Goal: Task Accomplishment & Management: Manage account settings

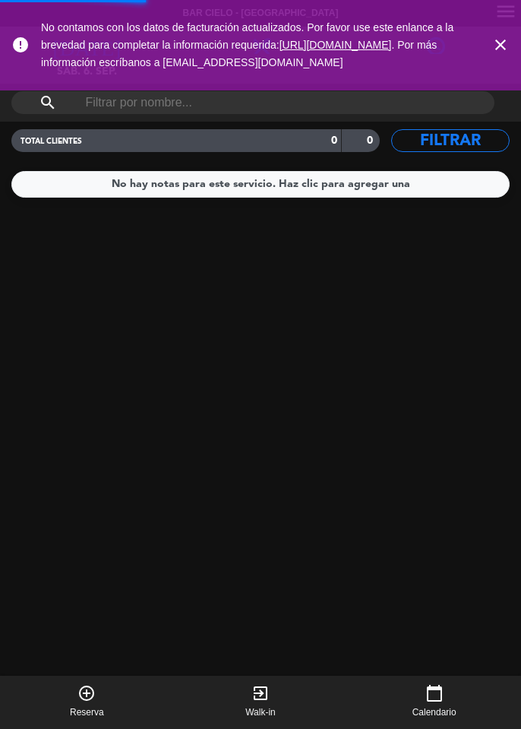
click at [505, 46] on icon "close" at bounding box center [501, 45] width 18 height 18
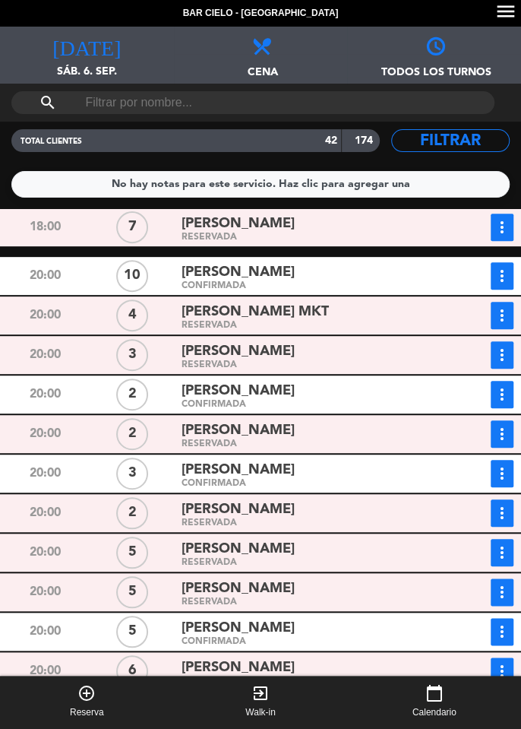
scroll to position [323, 0]
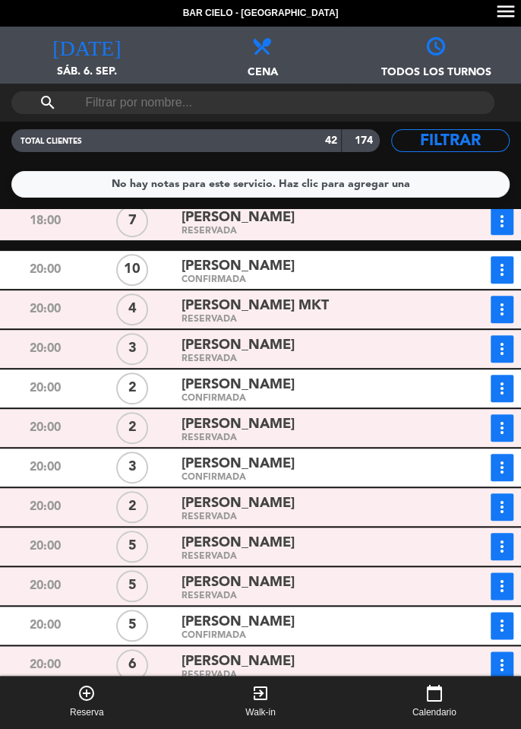
click at [176, 315] on div "[PERSON_NAME] MKT RESERVADA" at bounding box center [307, 309] width 262 height 27
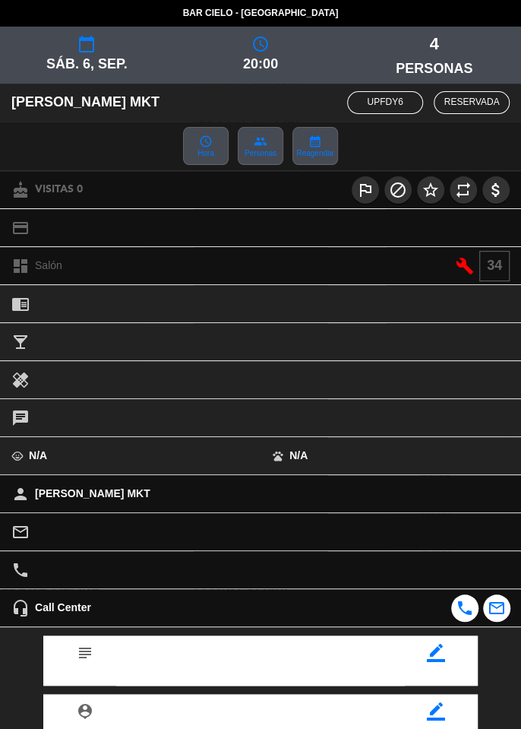
scroll to position [119, 0]
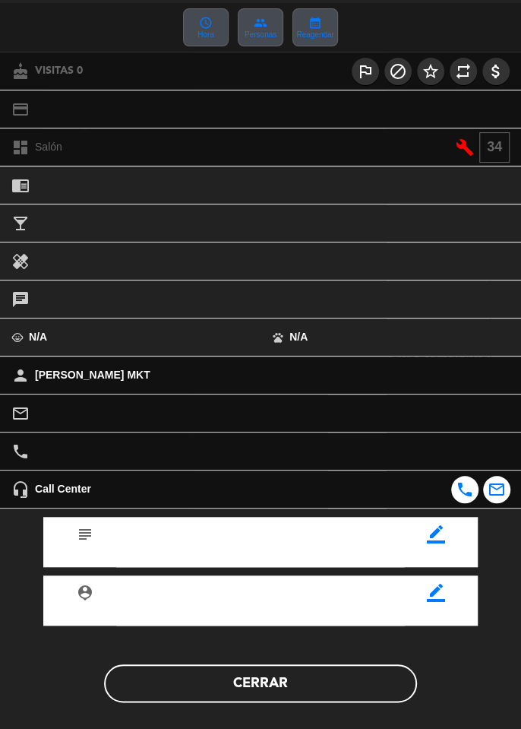
click at [353, 693] on button "Cerrar" at bounding box center [260, 683] width 313 height 38
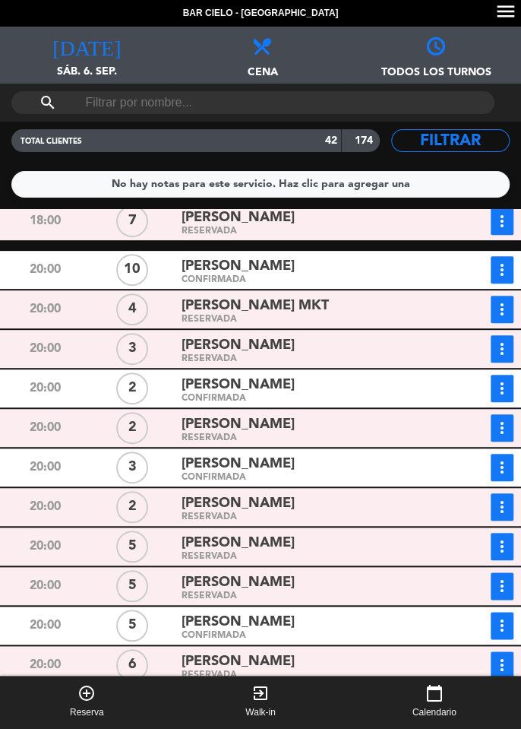
click at [207, 356] on div "RESERVADA" at bounding box center [308, 359] width 252 height 7
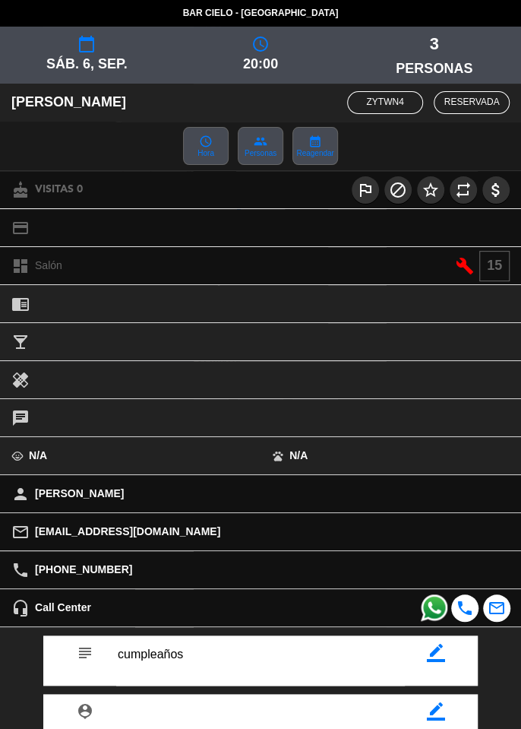
click at [429, 610] on span at bounding box center [434, 607] width 27 height 27
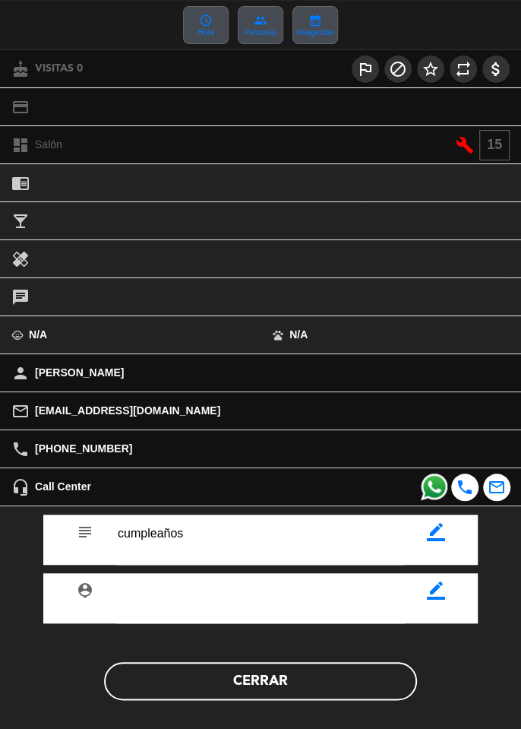
click at [374, 675] on button "Cerrar" at bounding box center [260, 681] width 313 height 38
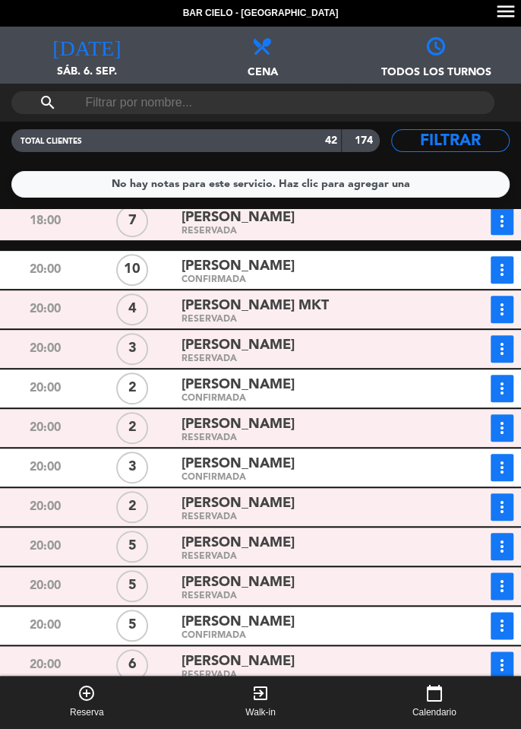
click at [494, 356] on icon "more_vert" at bounding box center [502, 349] width 18 height 18
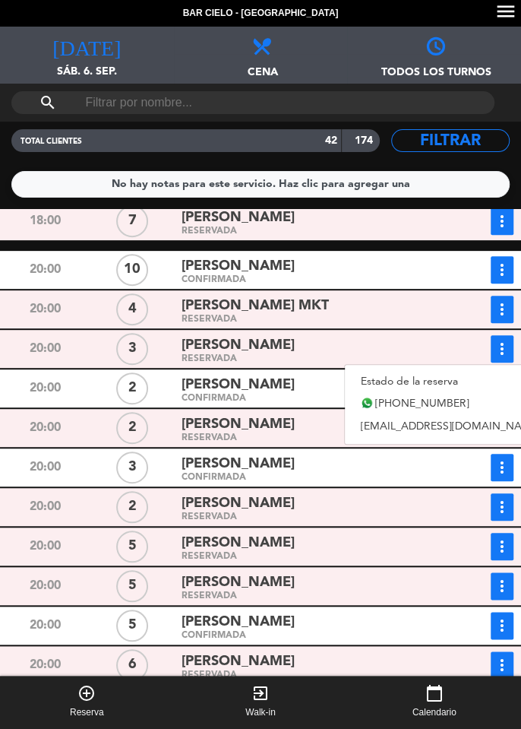
click at [509, 350] on icon "more_vert" at bounding box center [502, 349] width 18 height 18
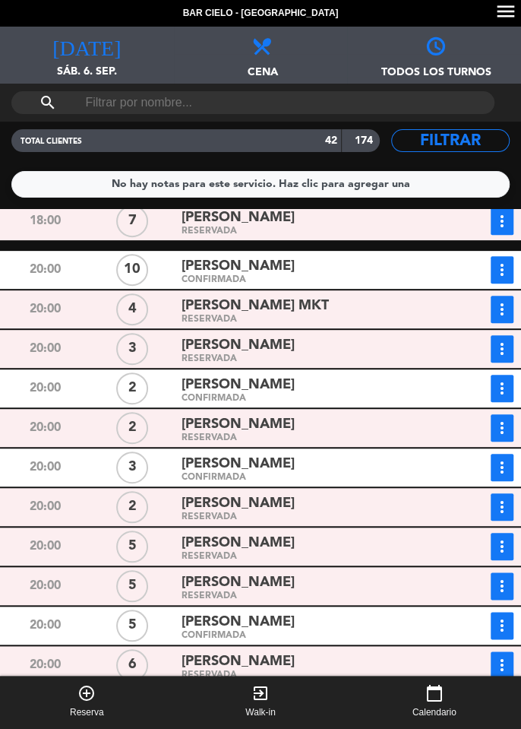
click at [500, 350] on icon "more_vert" at bounding box center [502, 349] width 18 height 18
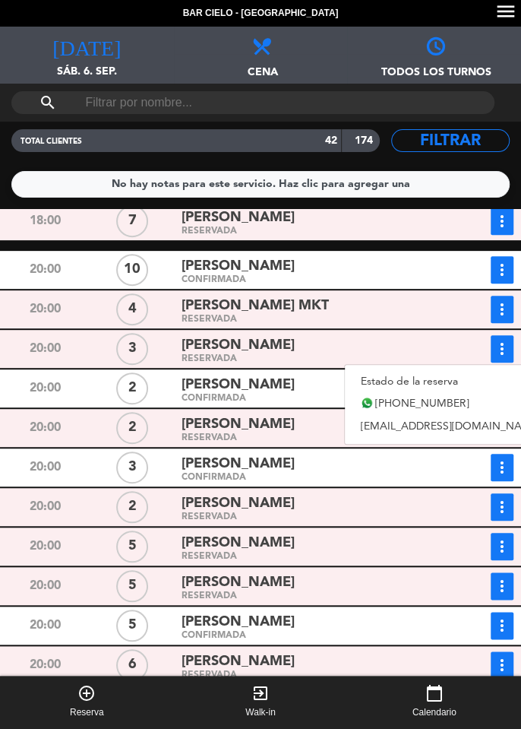
click at [462, 382] on link "Estado de la reserva" at bounding box center [451, 381] width 212 height 23
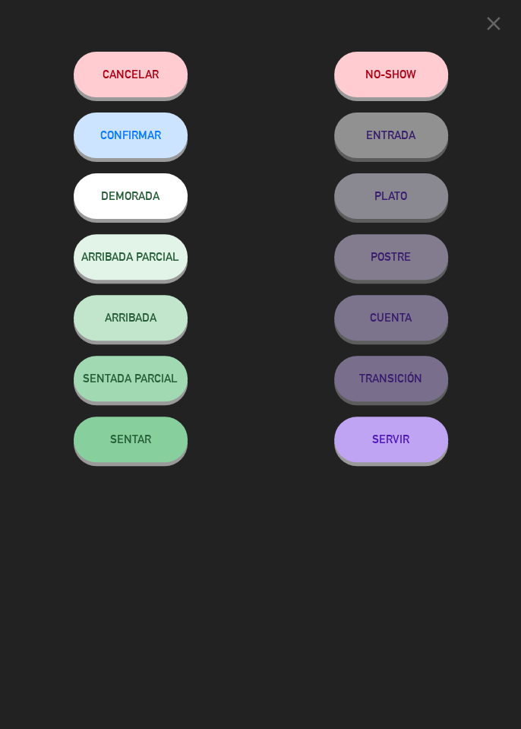
click at [150, 138] on span "CONFIRMAR" at bounding box center [130, 134] width 61 height 13
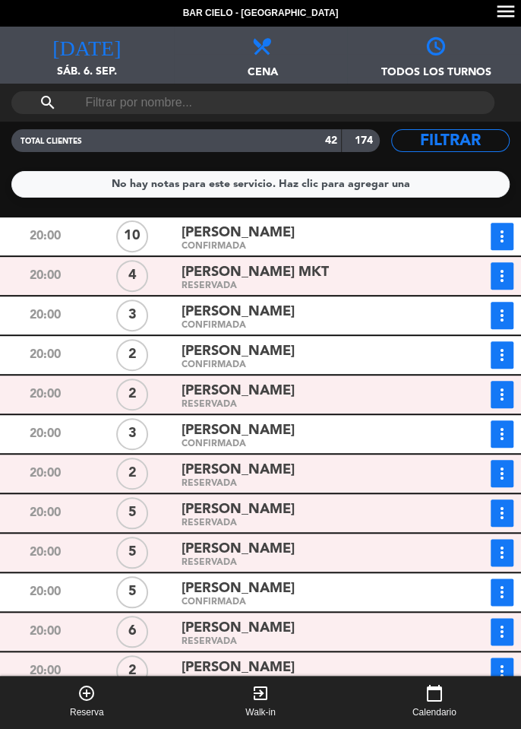
scroll to position [357, 0]
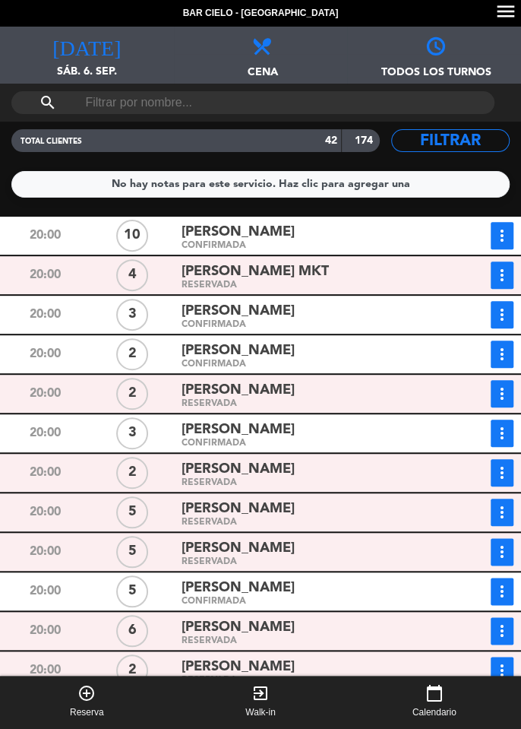
click at [500, 396] on icon "more_vert" at bounding box center [502, 394] width 18 height 18
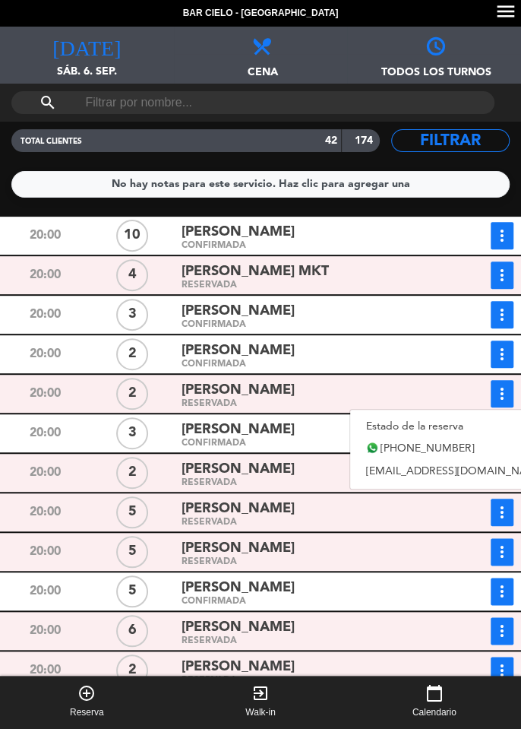
click at [448, 430] on link "Estado de la reserva" at bounding box center [456, 426] width 212 height 23
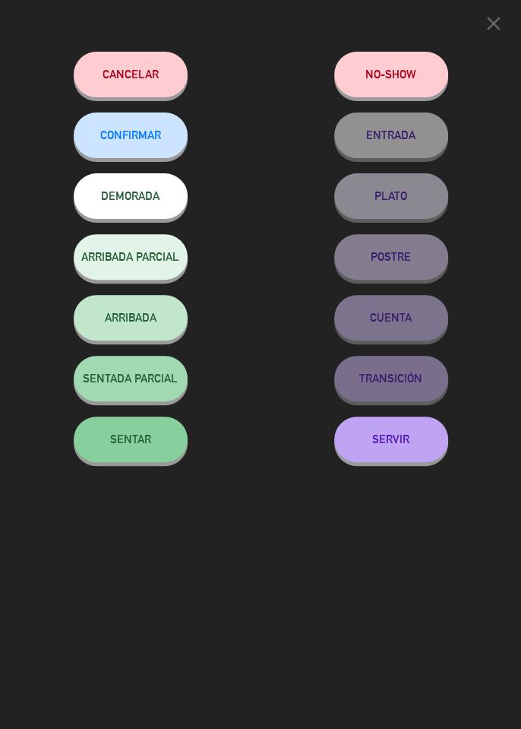
click at [284, 477] on div "close Cancelar NO-SHOW CONFIRMAR ENTRADA DEMORADA PLATO ARRIBADA PARCIAL POSTRE…" at bounding box center [260, 364] width 521 height 729
click at [268, 565] on div "close Cancelar NO-SHOW CONFIRMAR ENTRADA DEMORADA PLATO ARRIBADA PARCIAL POSTRE…" at bounding box center [260, 364] width 521 height 729
click at [486, 22] on icon "close" at bounding box center [494, 23] width 23 height 23
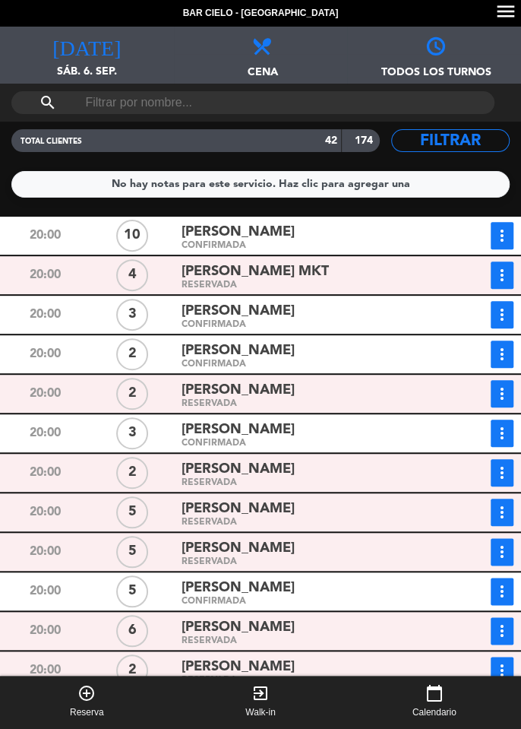
click at [276, 399] on span "[PERSON_NAME]" at bounding box center [238, 390] width 113 height 22
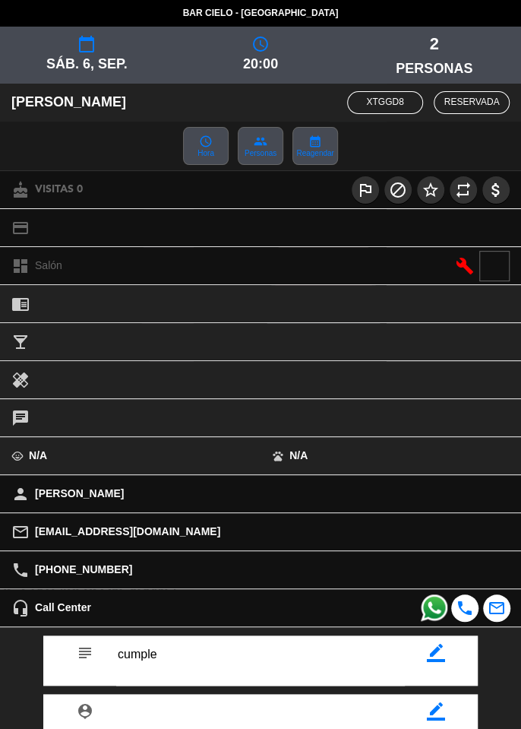
click at [429, 604] on span at bounding box center [434, 607] width 27 height 27
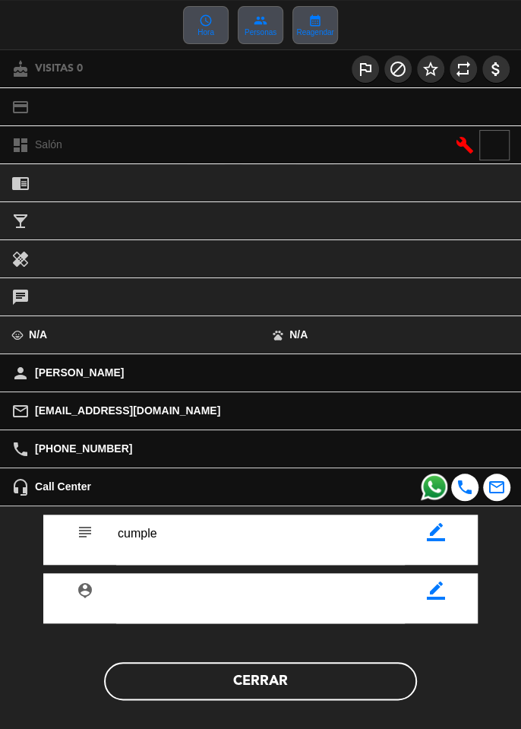
click at [369, 689] on button "Cerrar" at bounding box center [260, 681] width 313 height 38
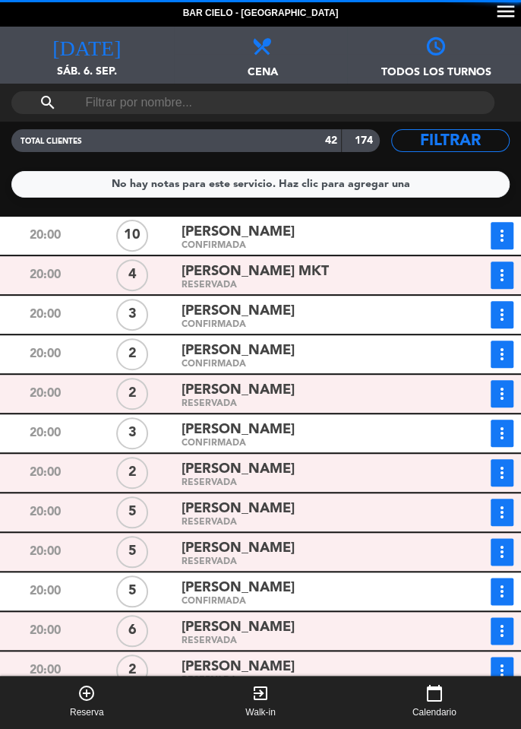
click at [499, 395] on icon "more_vert" at bounding box center [502, 394] width 18 height 18
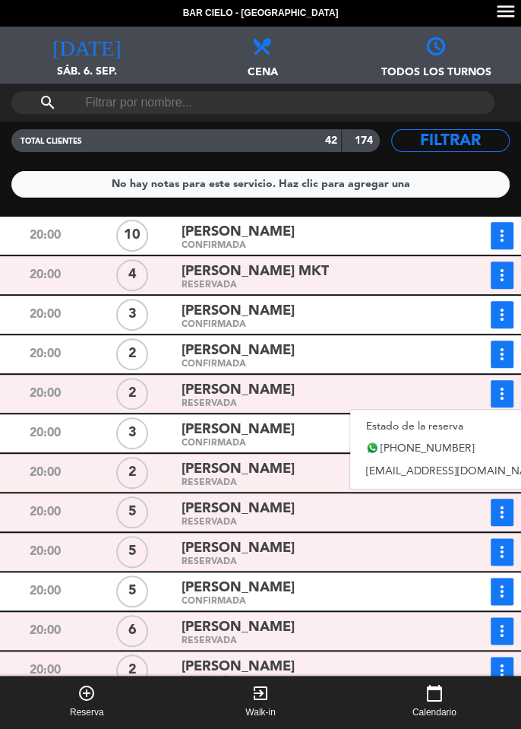
click at [454, 428] on link "Estado de la reserva" at bounding box center [456, 426] width 212 height 23
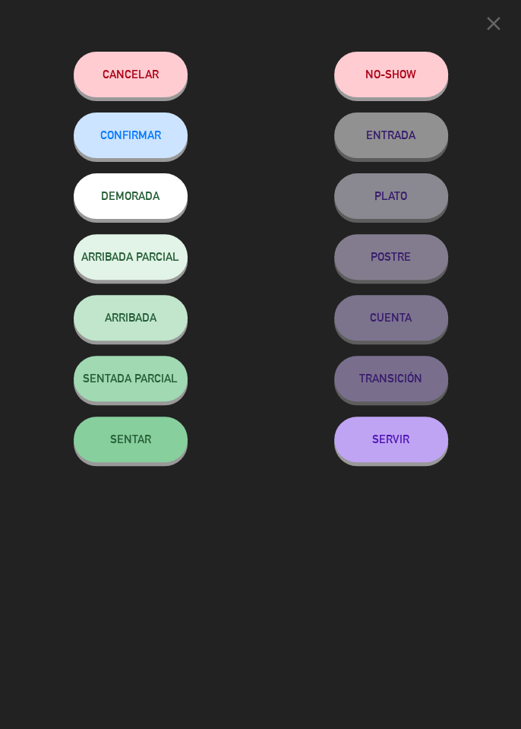
click at [137, 134] on span "CONFIRMAR" at bounding box center [130, 134] width 61 height 13
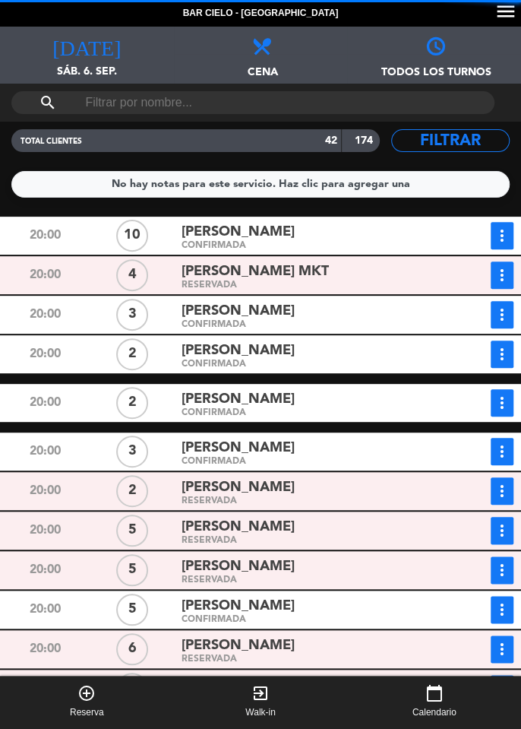
scroll to position [444, 0]
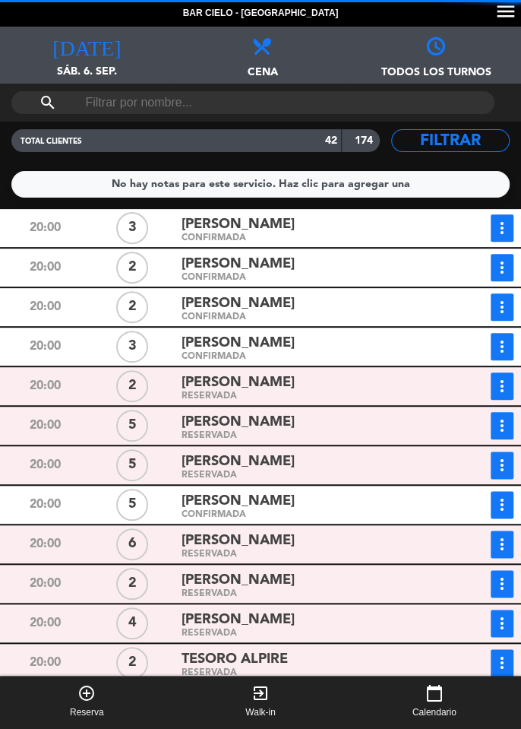
click at [229, 398] on div "RESERVADA" at bounding box center [308, 396] width 252 height 7
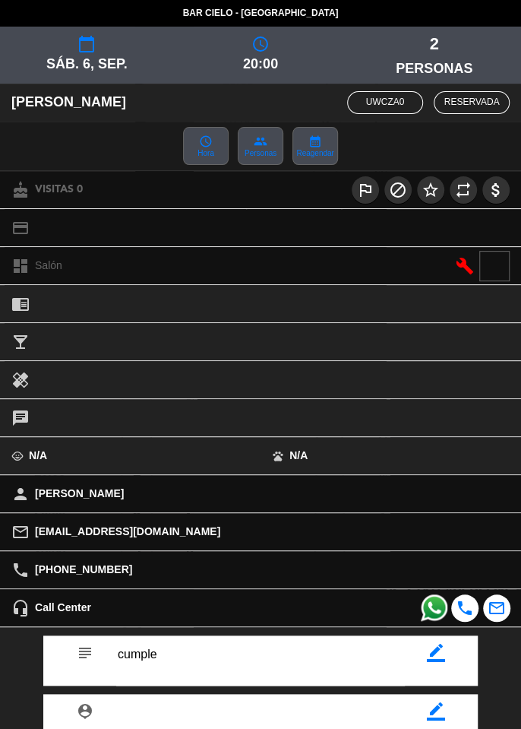
click at [436, 609] on span at bounding box center [434, 607] width 27 height 27
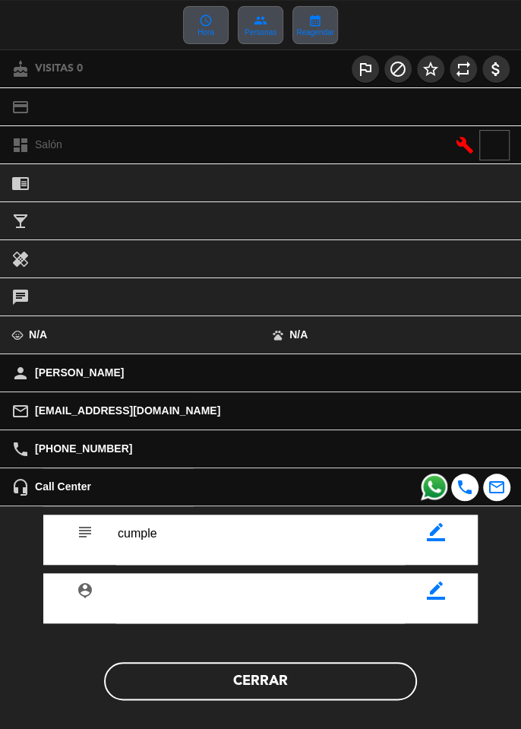
click at [372, 667] on button "Cerrar" at bounding box center [260, 681] width 313 height 38
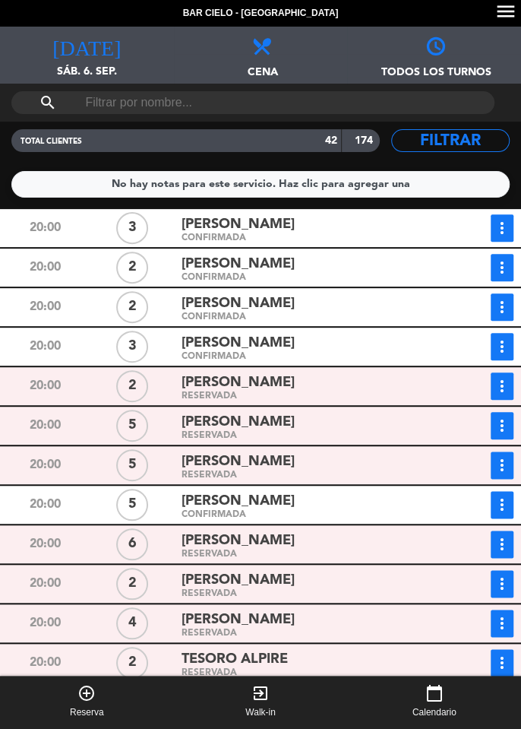
click at [496, 398] on button "more_vert" at bounding box center [502, 385] width 23 height 27
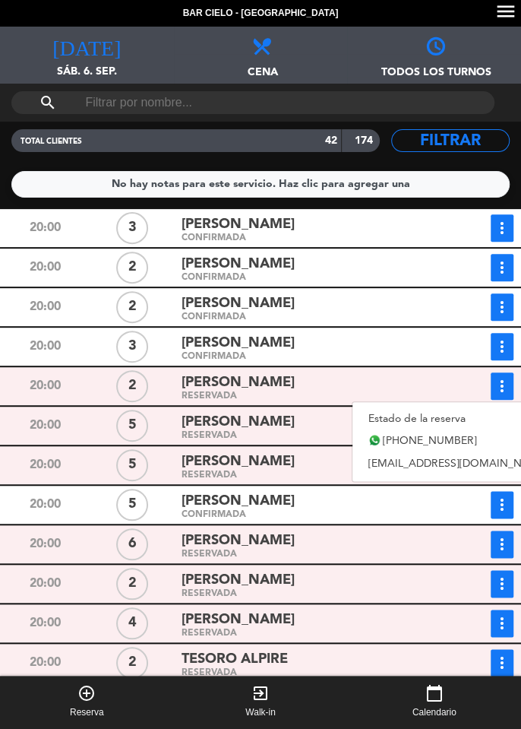
click at [453, 417] on link "Estado de la reserva" at bounding box center [459, 418] width 212 height 23
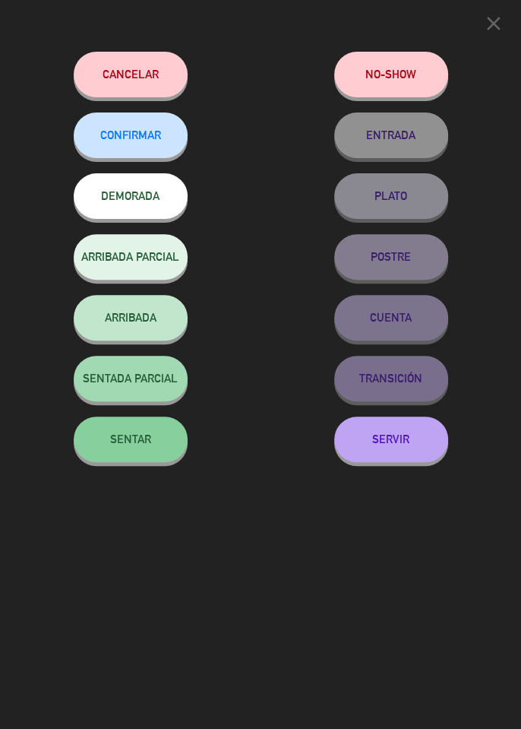
click at [151, 149] on button "CONFIRMAR" at bounding box center [131, 135] width 114 height 46
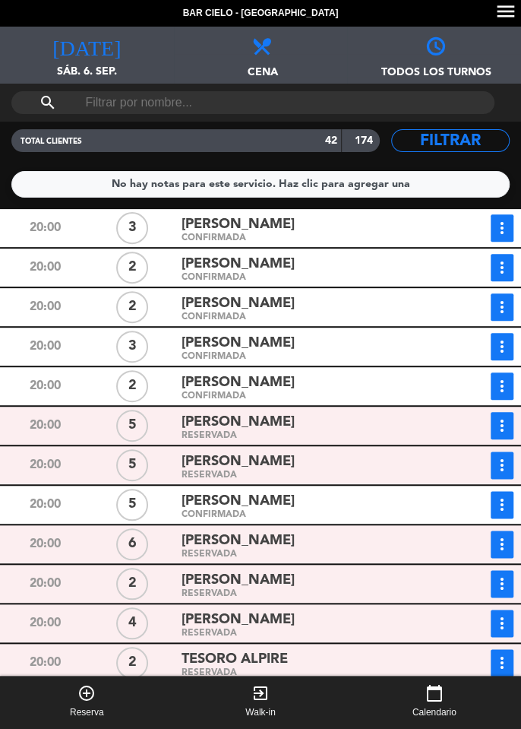
click at [499, 430] on icon "more_vert" at bounding box center [502, 425] width 18 height 18
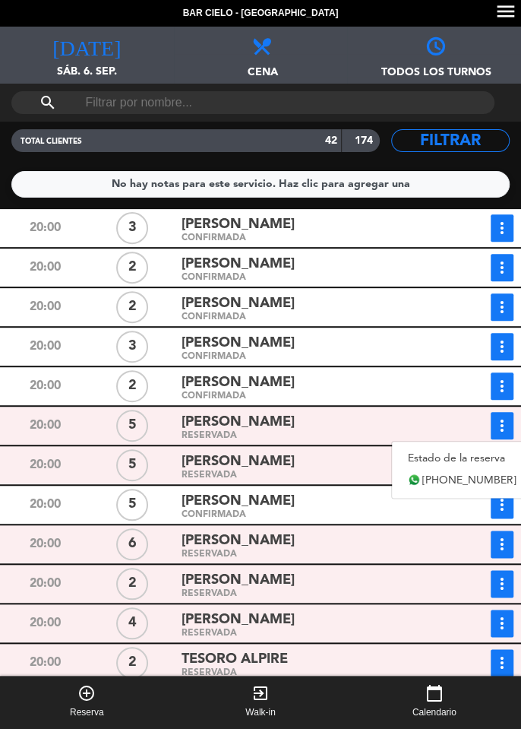
click at [344, 425] on div "[PERSON_NAME]" at bounding box center [308, 422] width 252 height 21
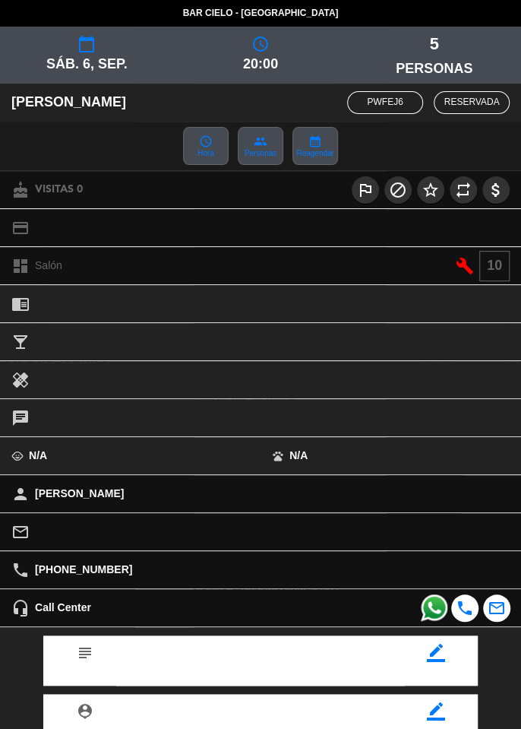
click at [430, 612] on span at bounding box center [434, 607] width 27 height 27
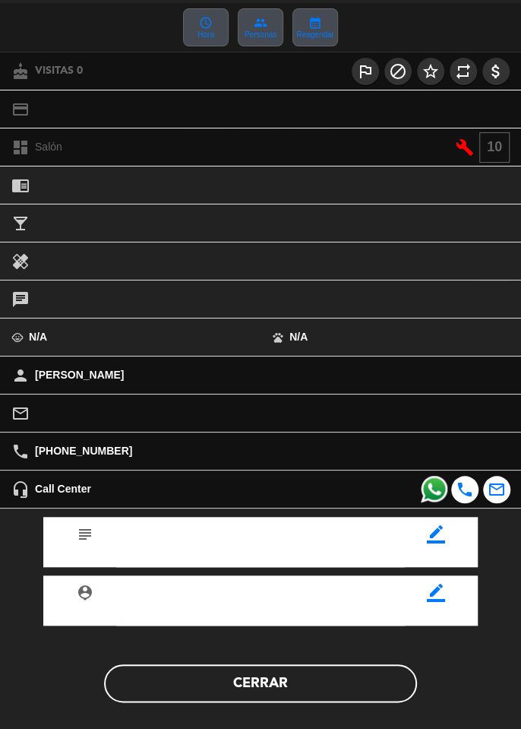
click at [331, 685] on button "Cerrar" at bounding box center [260, 683] width 313 height 38
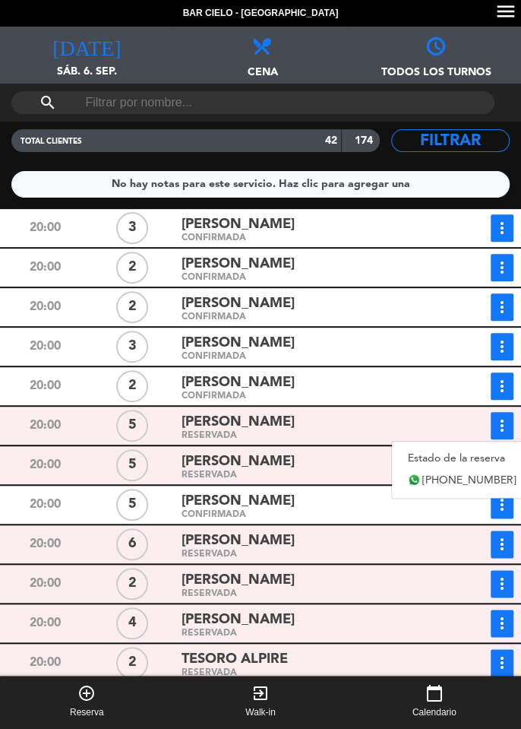
click at [462, 459] on link "Estado de la reserva" at bounding box center [462, 458] width 141 height 23
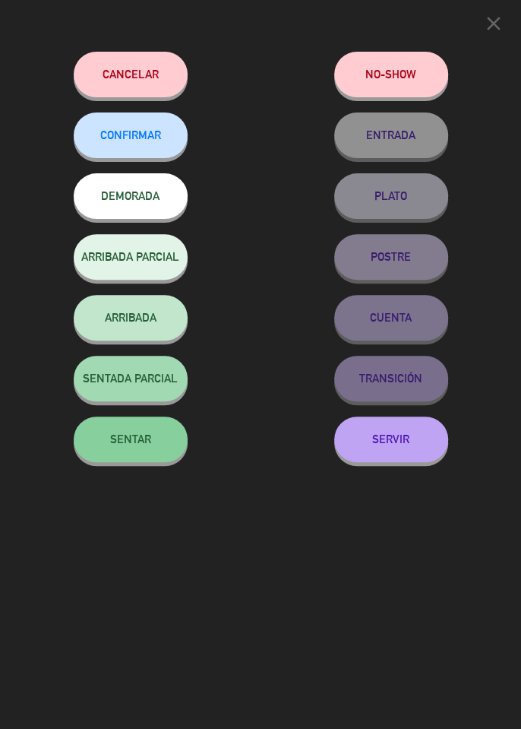
click at [150, 135] on span "CONFIRMAR" at bounding box center [130, 134] width 61 height 13
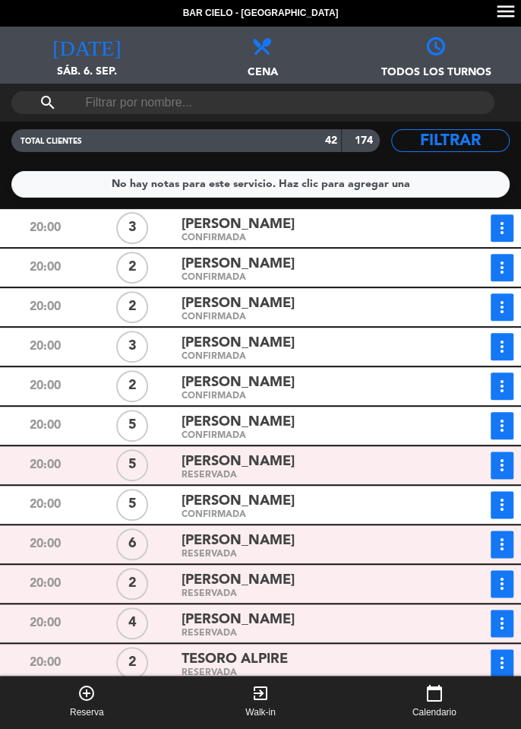
click at [295, 465] on span "[PERSON_NAME]" at bounding box center [238, 462] width 113 height 22
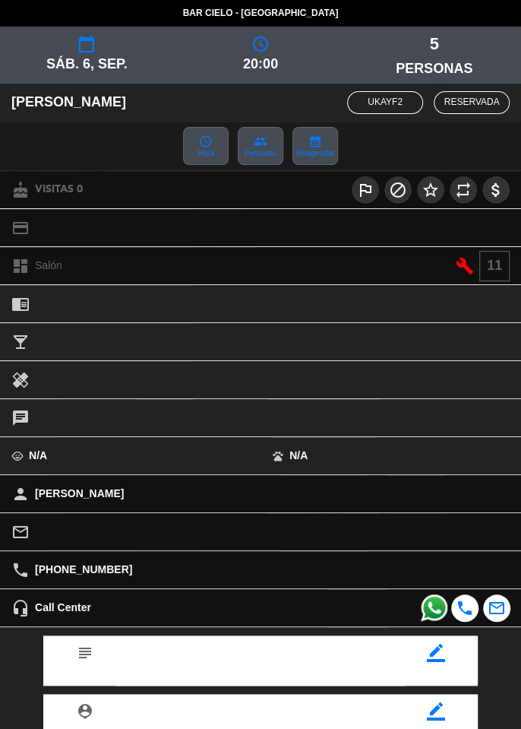
click at [427, 609] on span at bounding box center [434, 607] width 27 height 27
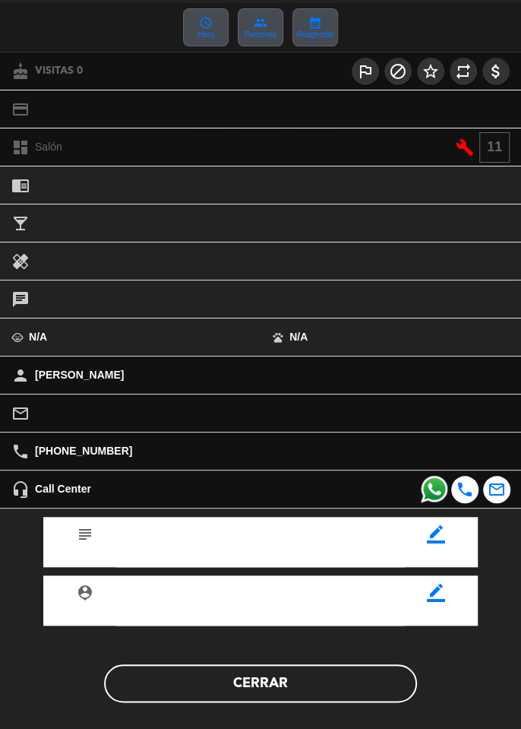
click at [375, 693] on button "Cerrar" at bounding box center [260, 683] width 313 height 38
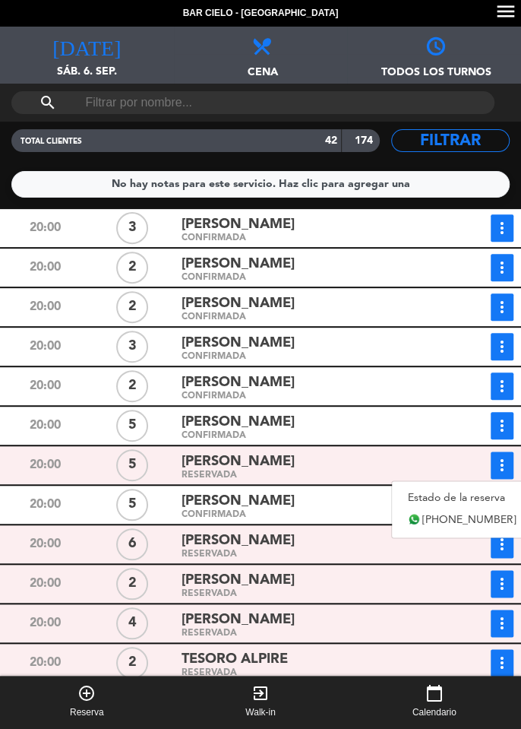
click at [482, 495] on link "Estado de la reserva" at bounding box center [462, 497] width 141 height 23
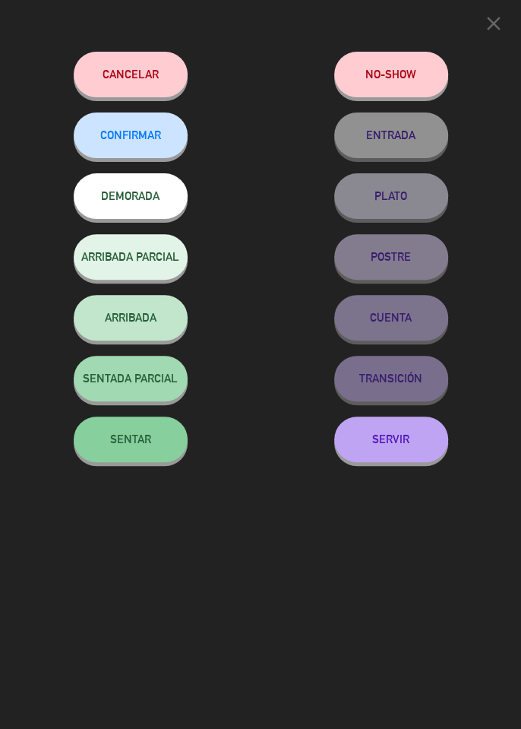
click at [155, 141] on span "CONFIRMAR" at bounding box center [130, 134] width 61 height 13
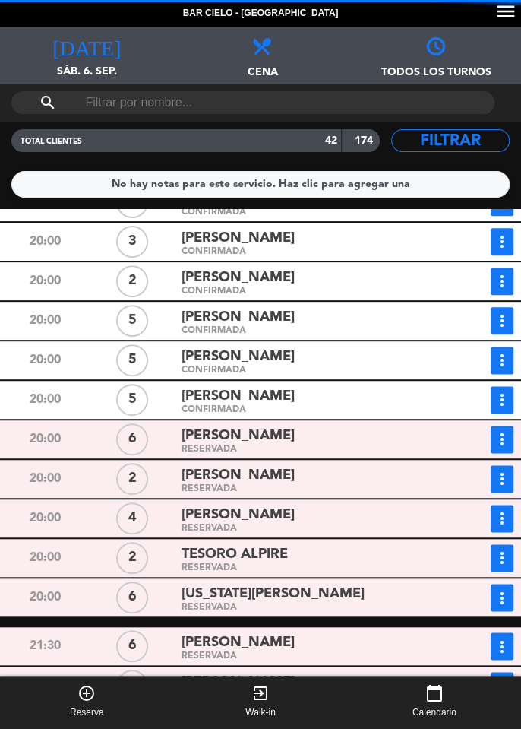
scroll to position [550, 0]
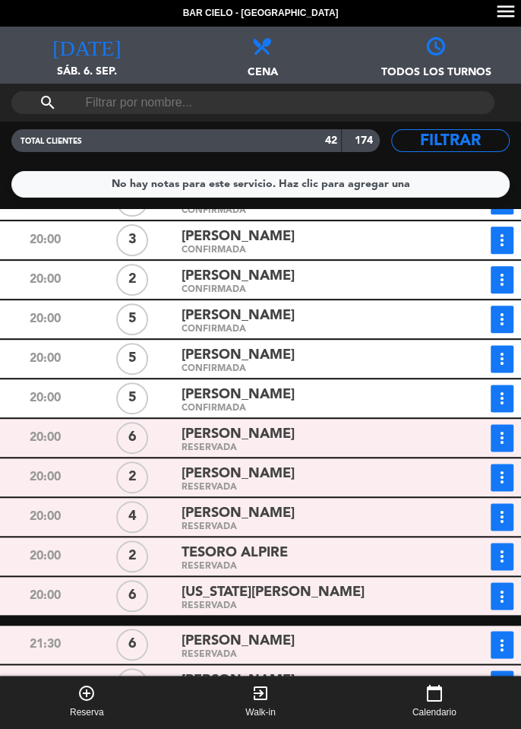
click at [501, 442] on icon "more_vert" at bounding box center [502, 438] width 18 height 18
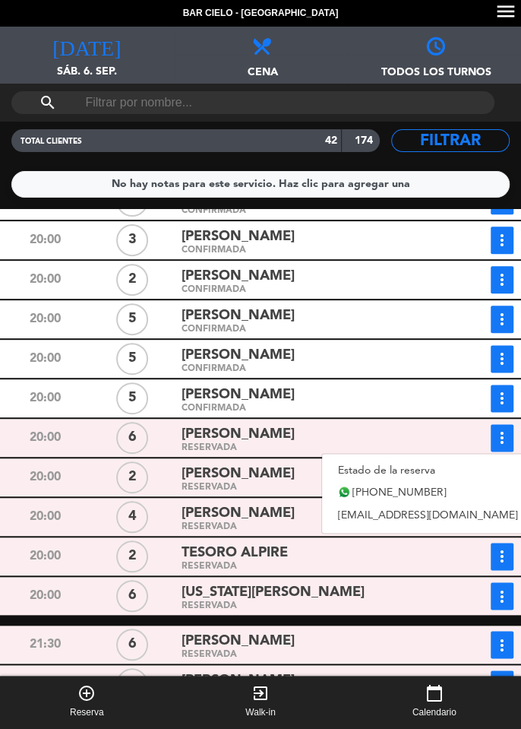
click at [209, 434] on span "[PERSON_NAME]" at bounding box center [238, 434] width 113 height 22
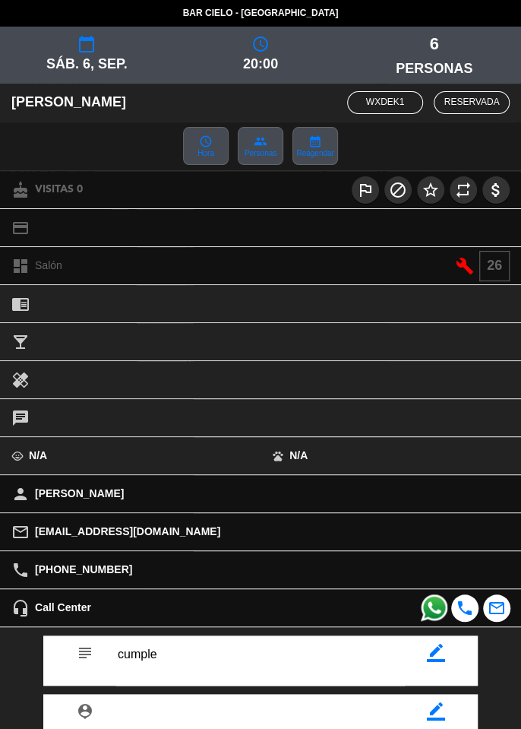
click at [426, 603] on span at bounding box center [434, 607] width 27 height 27
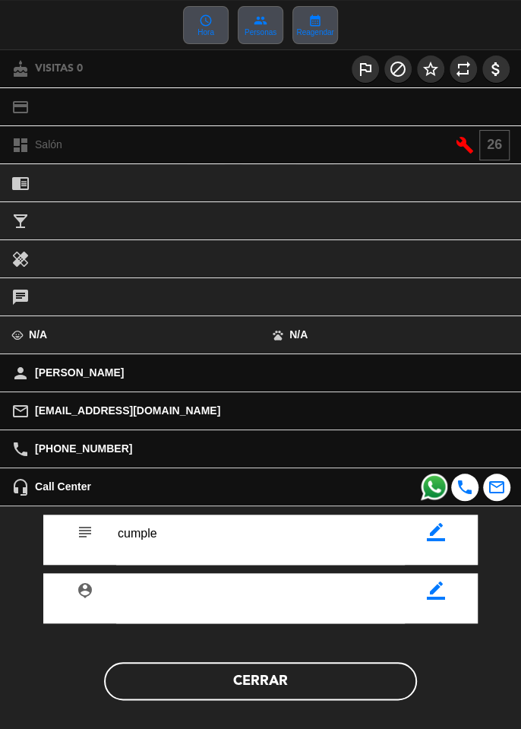
click at [334, 684] on button "Cerrar" at bounding box center [260, 681] width 313 height 38
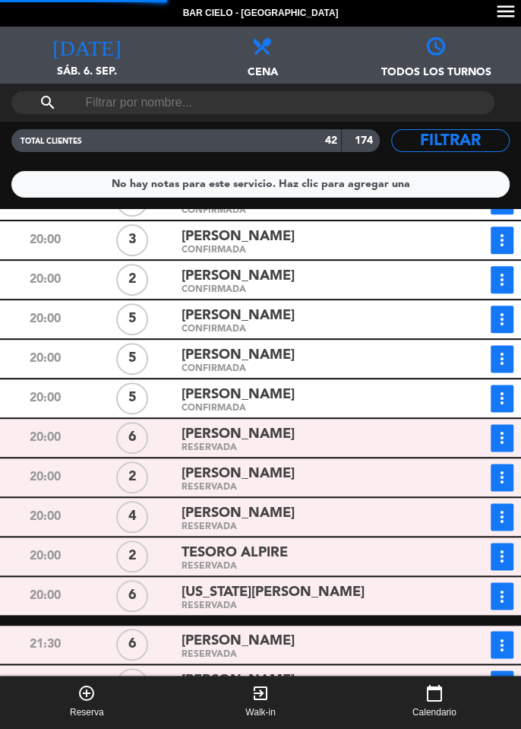
click at [232, 474] on span "[PERSON_NAME]" at bounding box center [238, 474] width 113 height 22
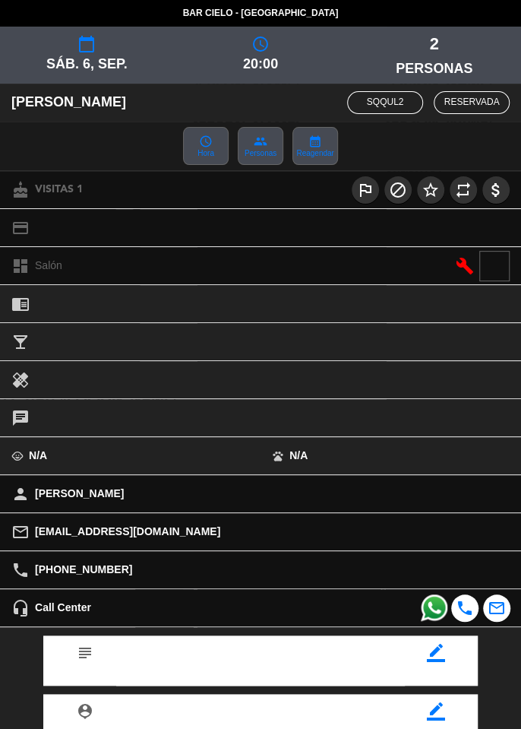
click at [438, 613] on span at bounding box center [434, 607] width 27 height 27
